Goal: Navigation & Orientation: Find specific page/section

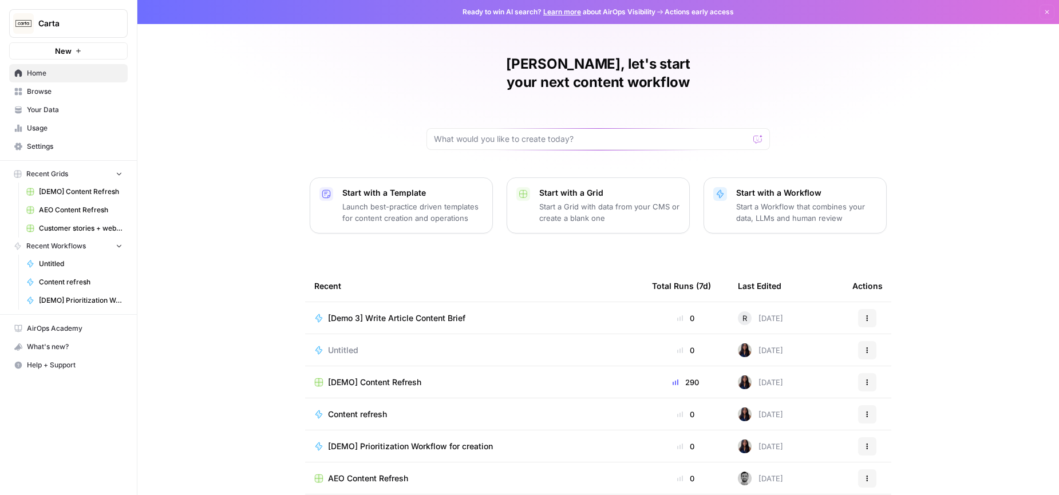
scroll to position [31, 0]
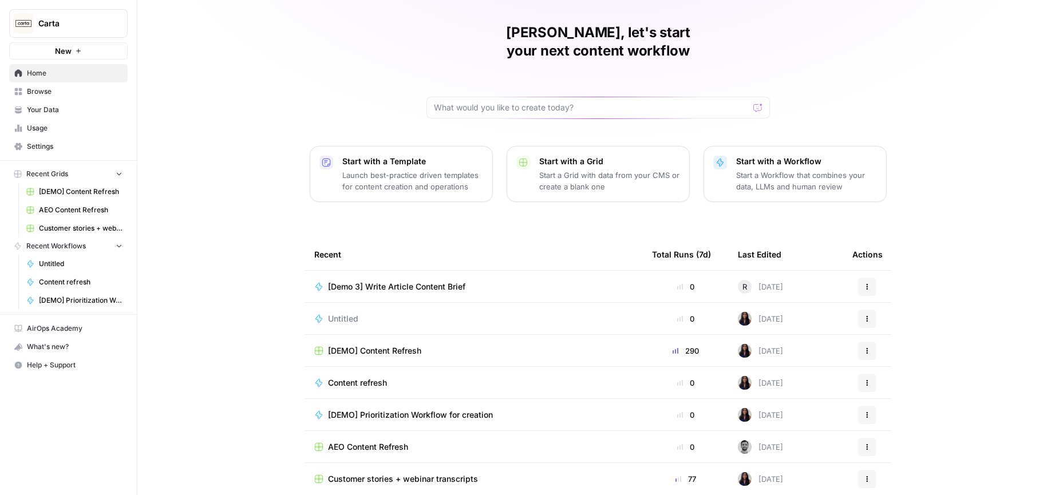
click at [391, 441] on span "AEO Content Refresh" at bounding box center [368, 446] width 80 height 11
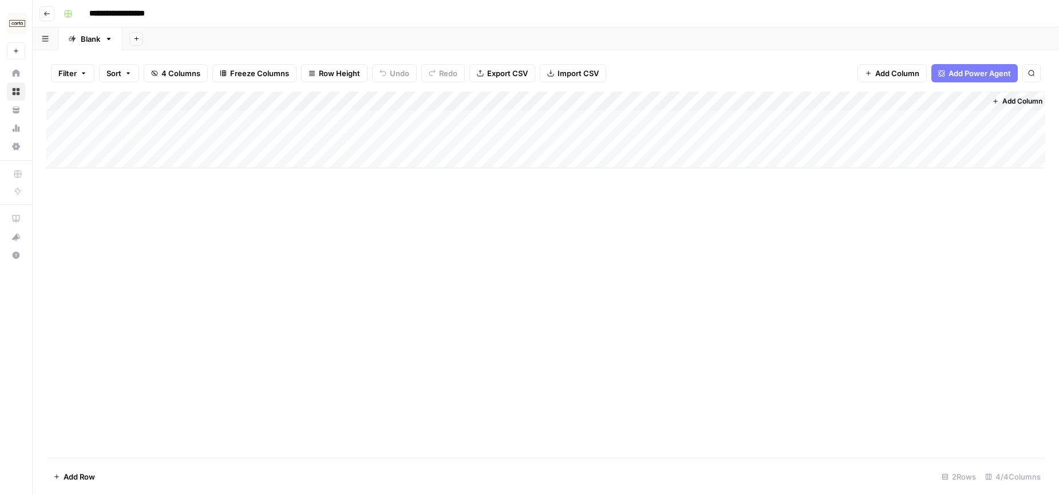
click at [45, 11] on icon "button" at bounding box center [46, 13] width 7 height 7
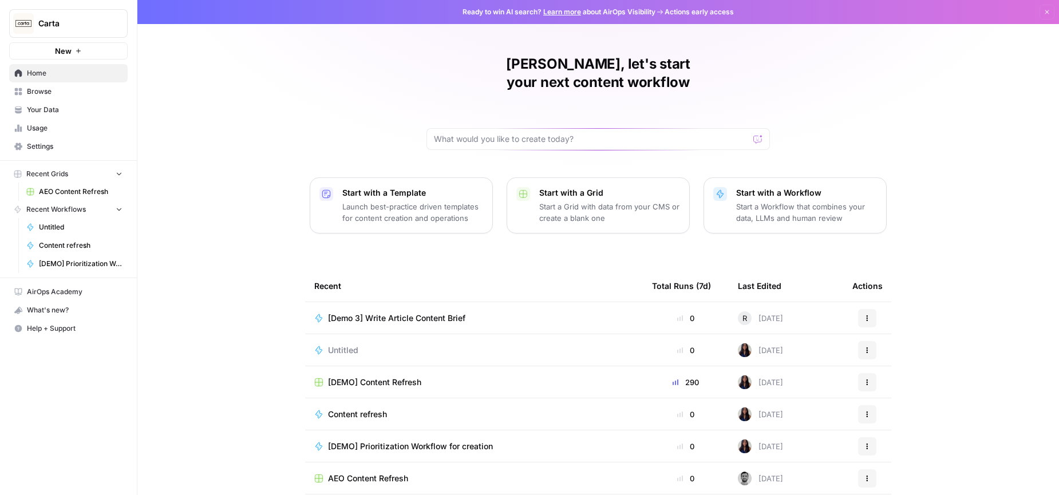
click at [418, 370] on td "[DEMO] Content Refresh" at bounding box center [474, 381] width 338 height 31
click at [414, 377] on span "[DEMO] Content Refresh" at bounding box center [374, 382] width 93 height 11
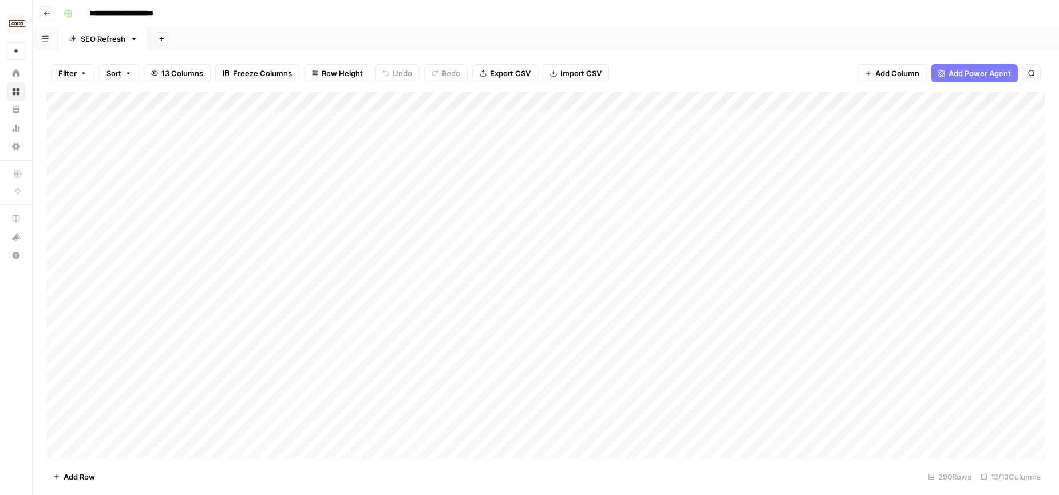
click at [40, 11] on button "Go back" at bounding box center [46, 13] width 15 height 15
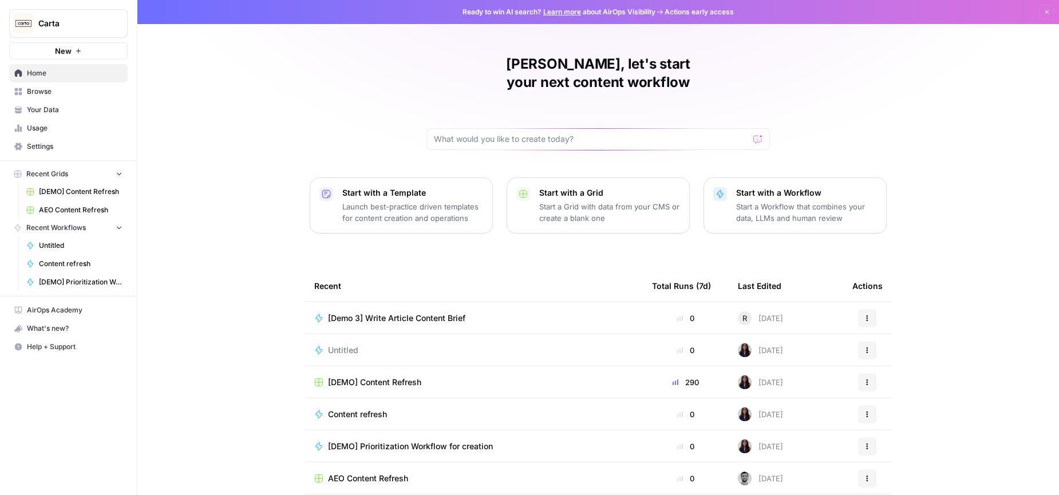
scroll to position [31, 0]
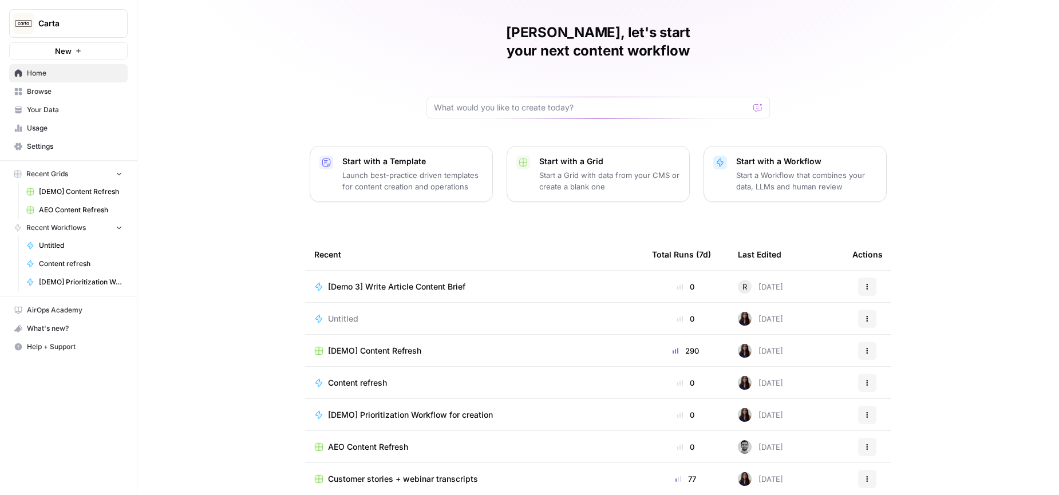
click at [252, 236] on div "[PERSON_NAME], let's start your next content workflow Start with a Template Lau…" at bounding box center [598, 241] width 922 height 545
click at [419, 204] on div "[PERSON_NAME], let's start your next content workflow Start with a Template Lau…" at bounding box center [598, 241] width 922 height 545
click at [51, 89] on span "Browse" at bounding box center [75, 91] width 96 height 10
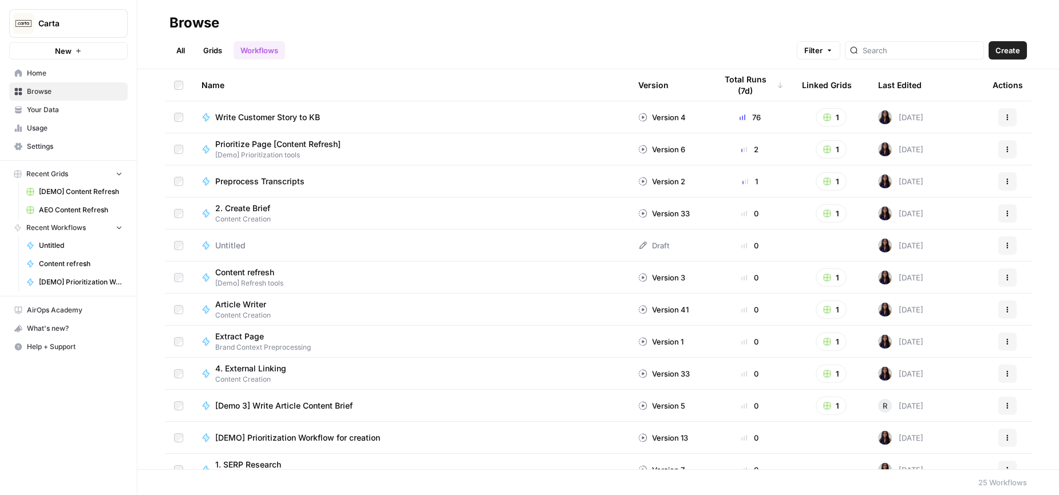
click at [239, 315] on span "Content Creation" at bounding box center [245, 315] width 60 height 10
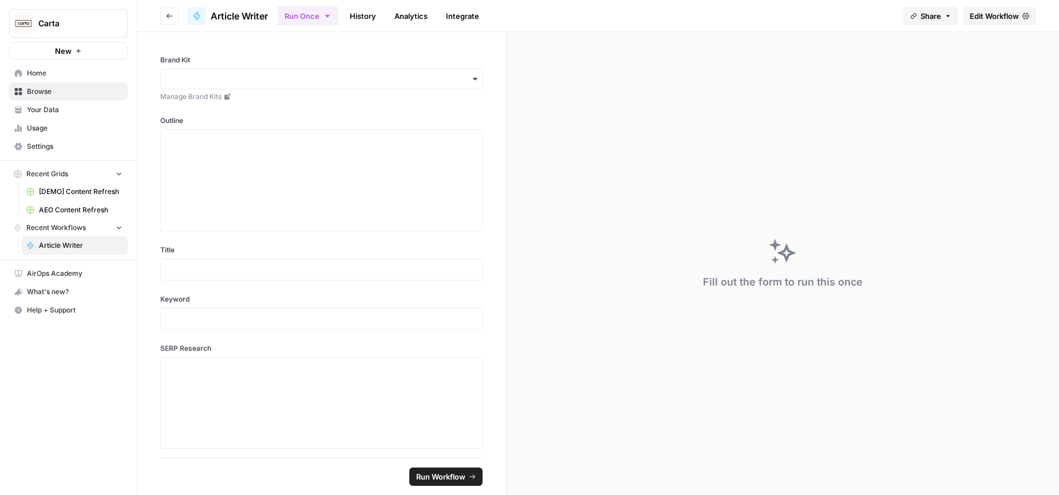
click at [173, 17] on button "Go back" at bounding box center [169, 16] width 18 height 18
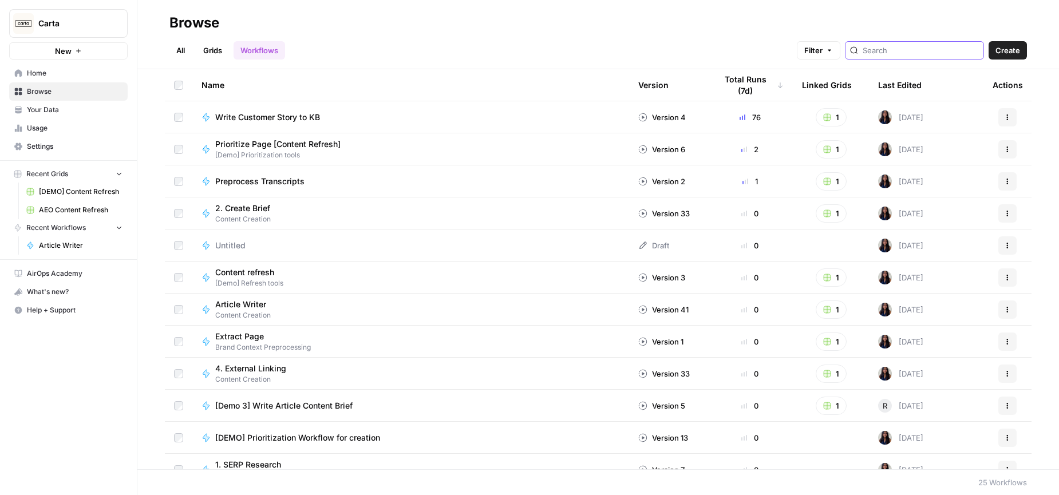
click at [956, 48] on input "search" at bounding box center [921, 50] width 116 height 11
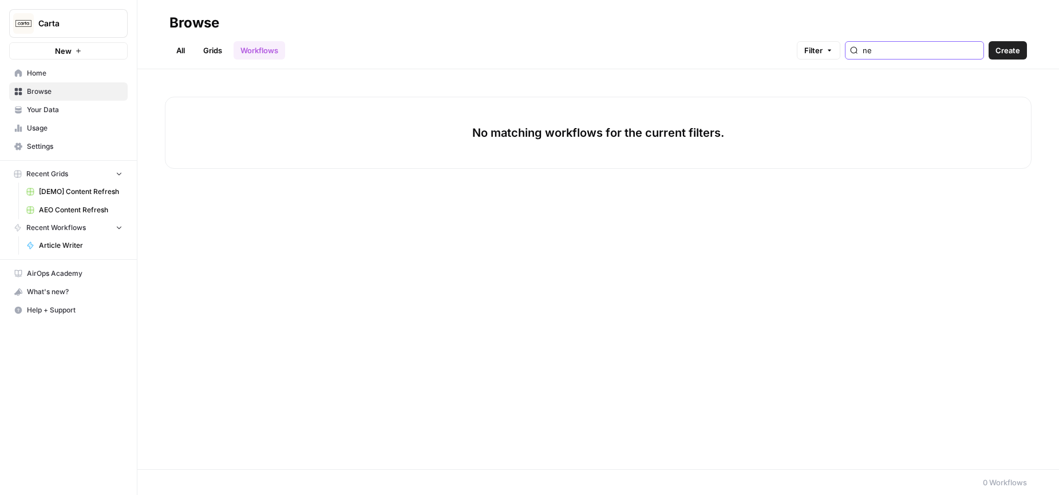
type input "n"
type input "new"
drag, startPoint x: 191, startPoint y: 46, endPoint x: 185, endPoint y: 47, distance: 5.8
click at [185, 47] on ul "All Grids Workflows" at bounding box center [227, 50] width 116 height 18
click at [181, 50] on link "All" at bounding box center [180, 50] width 22 height 18
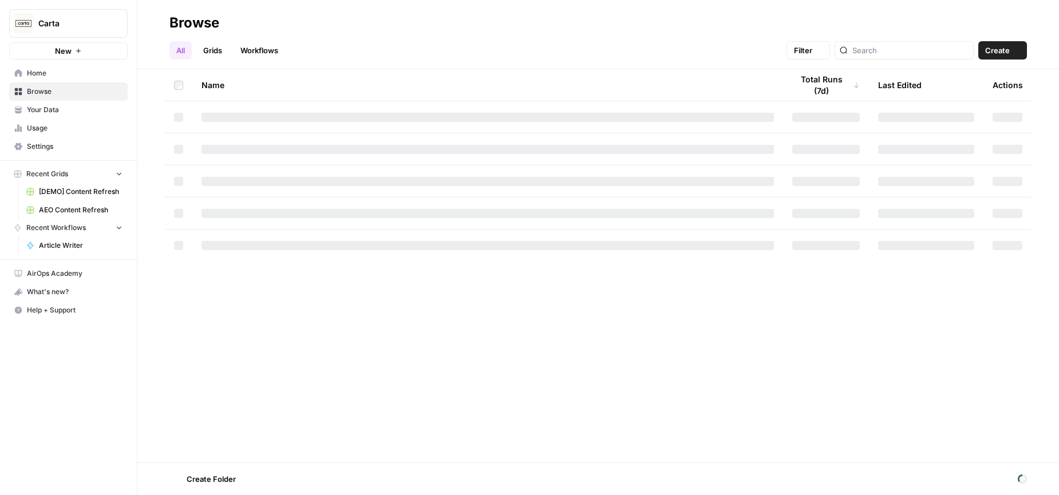
click at [209, 50] on link "Grids" at bounding box center [212, 50] width 33 height 18
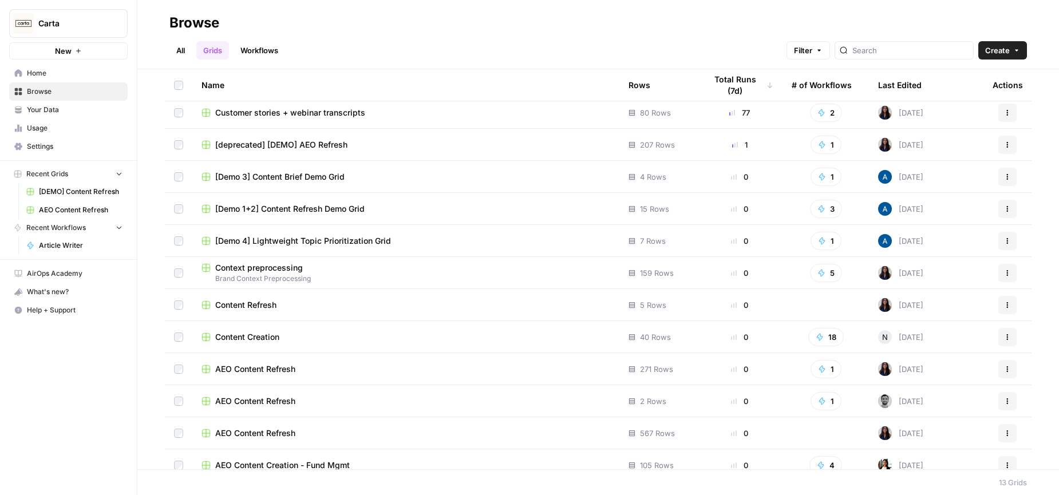
scroll to position [38, 0]
click at [259, 337] on span "Content Creation" at bounding box center [247, 335] width 64 height 11
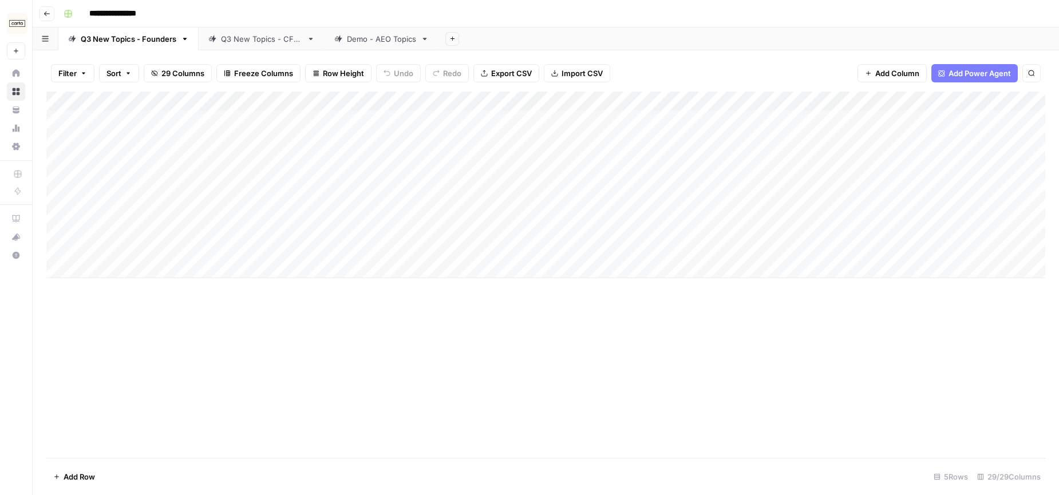
click at [247, 38] on div "Q3 New Topics - CFOs" at bounding box center [261, 38] width 81 height 11
click at [370, 39] on div "Demo - AEO Topics" at bounding box center [381, 38] width 69 height 11
click at [280, 41] on div "Q3 New Topics - CFOs" at bounding box center [261, 38] width 81 height 11
click at [148, 46] on link "Q3 New Topics - Founders" at bounding box center [128, 38] width 140 height 23
click at [252, 38] on div "Q3 New Topics - CFOs" at bounding box center [261, 38] width 81 height 11
